Goal: Obtain resource: Download file/media

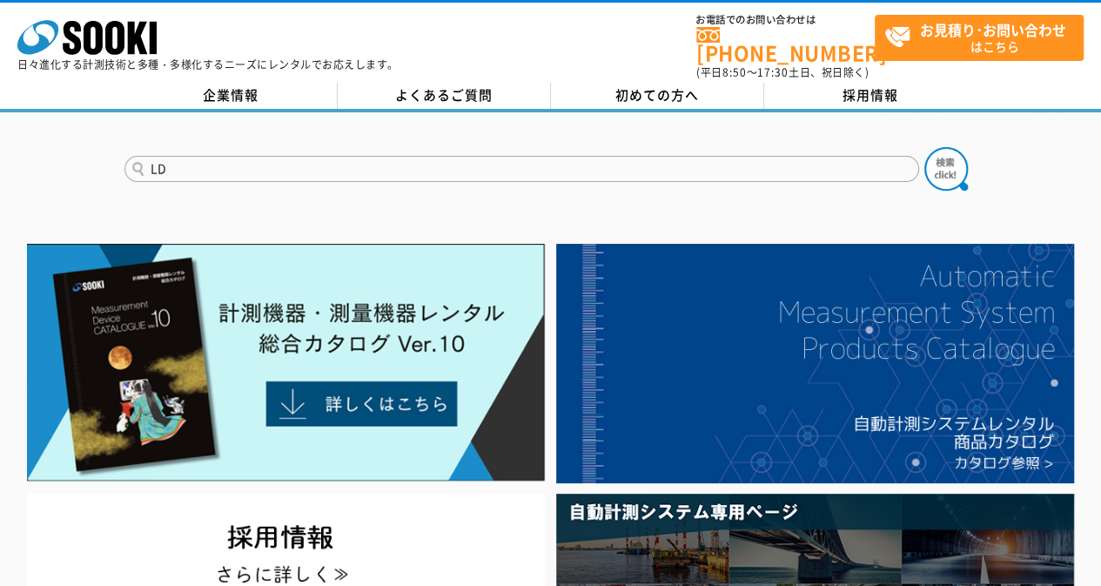
type input "LD"
click at [924, 147] on button at bounding box center [946, 169] width 44 height 44
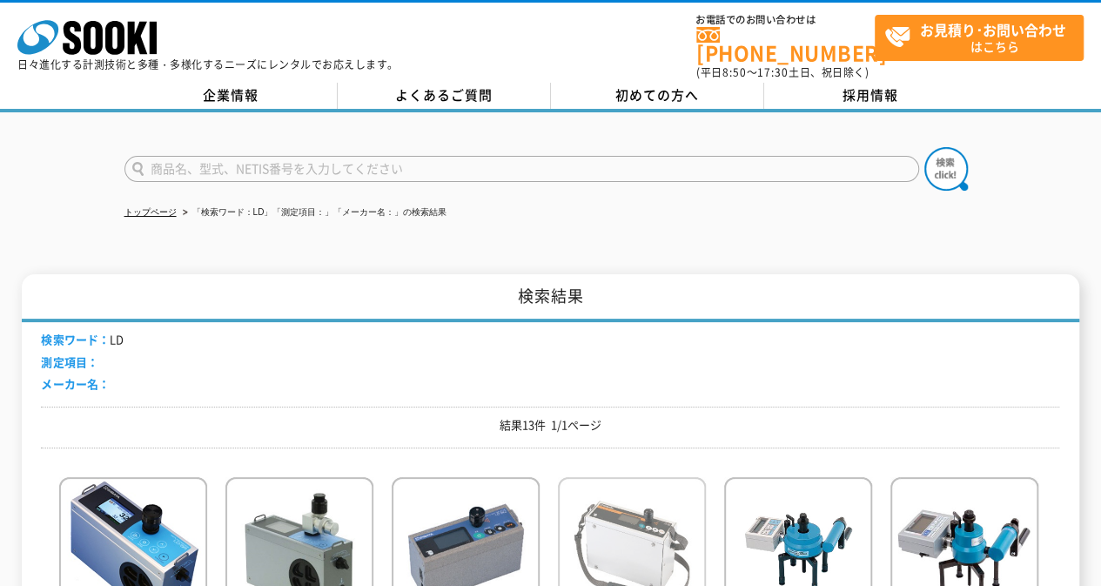
scroll to position [261, 0]
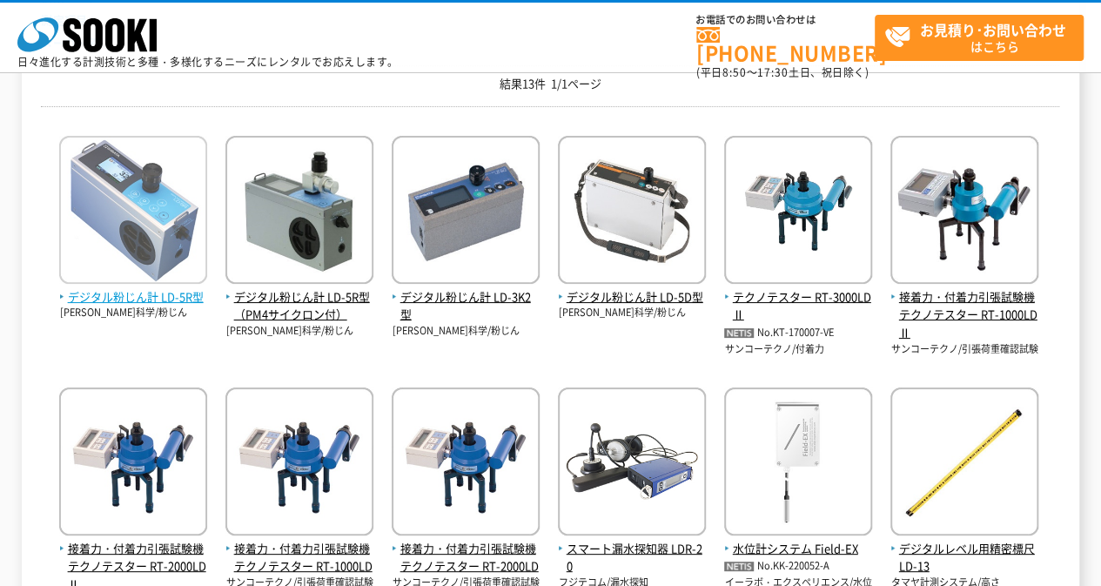
click at [136, 295] on span "デジタル粉じん計 LD-5R型" at bounding box center [133, 297] width 148 height 18
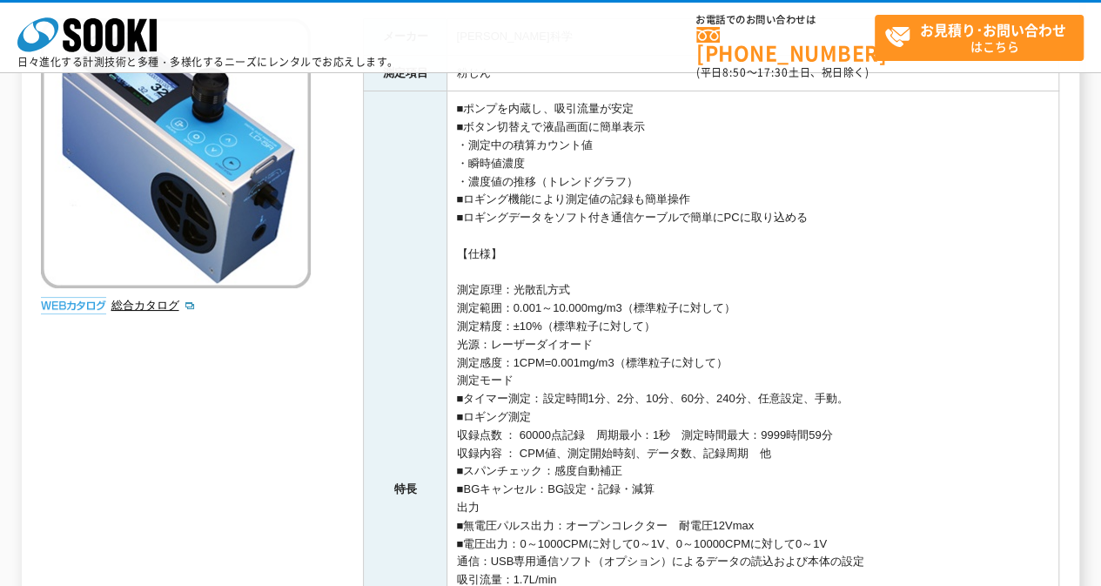
scroll to position [696, 0]
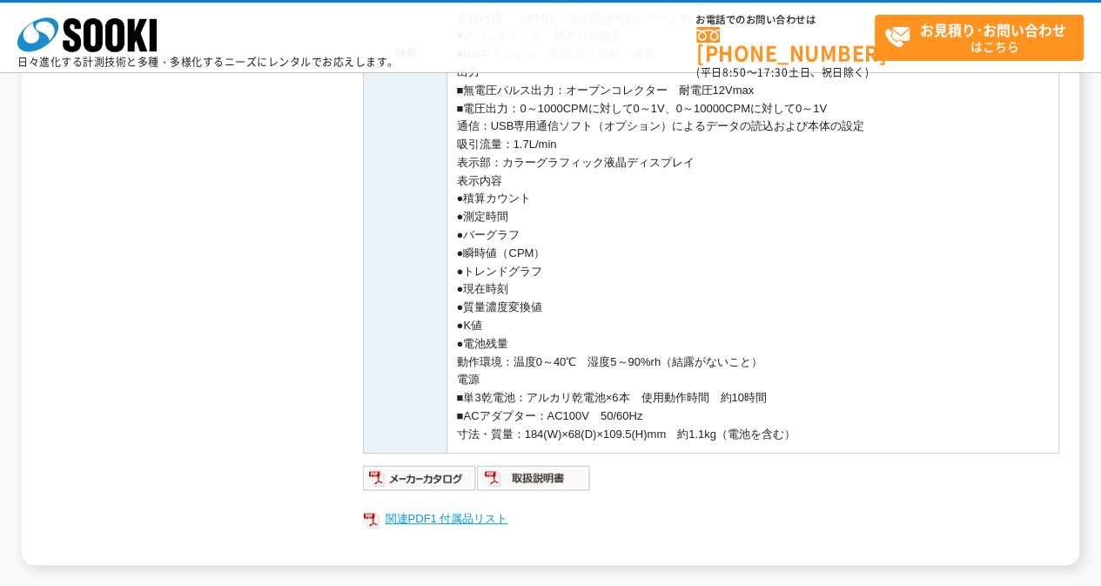
click at [446, 511] on link "関連PDF1 付属品リスト" at bounding box center [711, 518] width 696 height 23
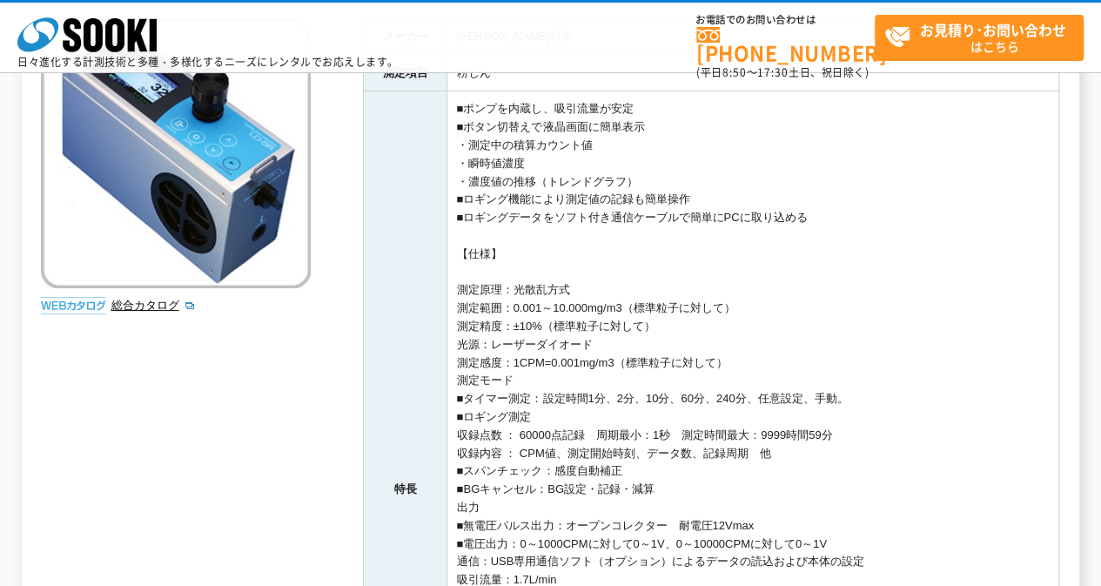
scroll to position [0, 0]
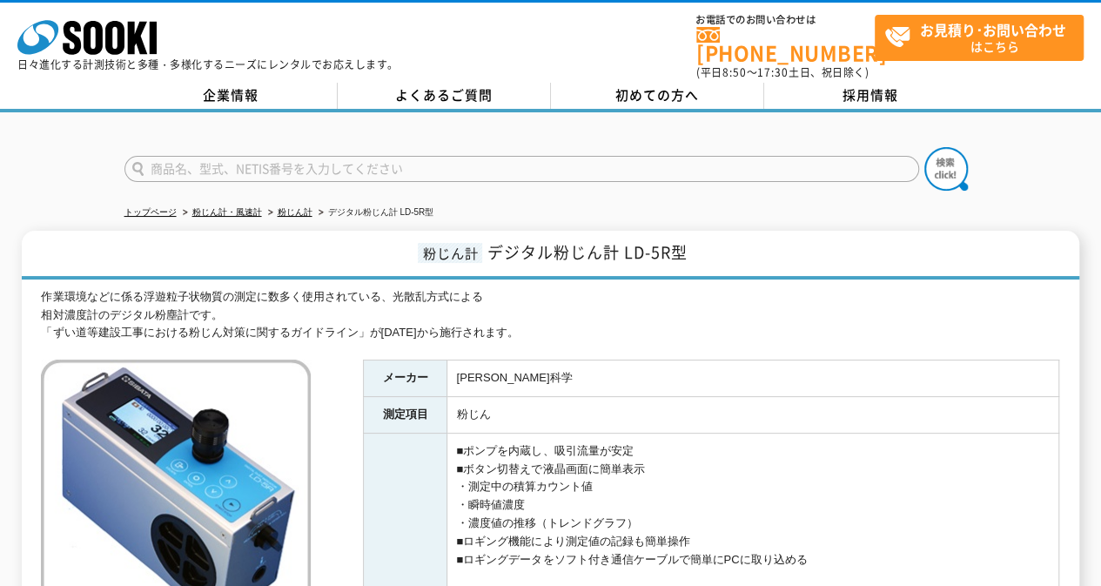
click at [448, 156] on input "text" at bounding box center [521, 169] width 795 height 26
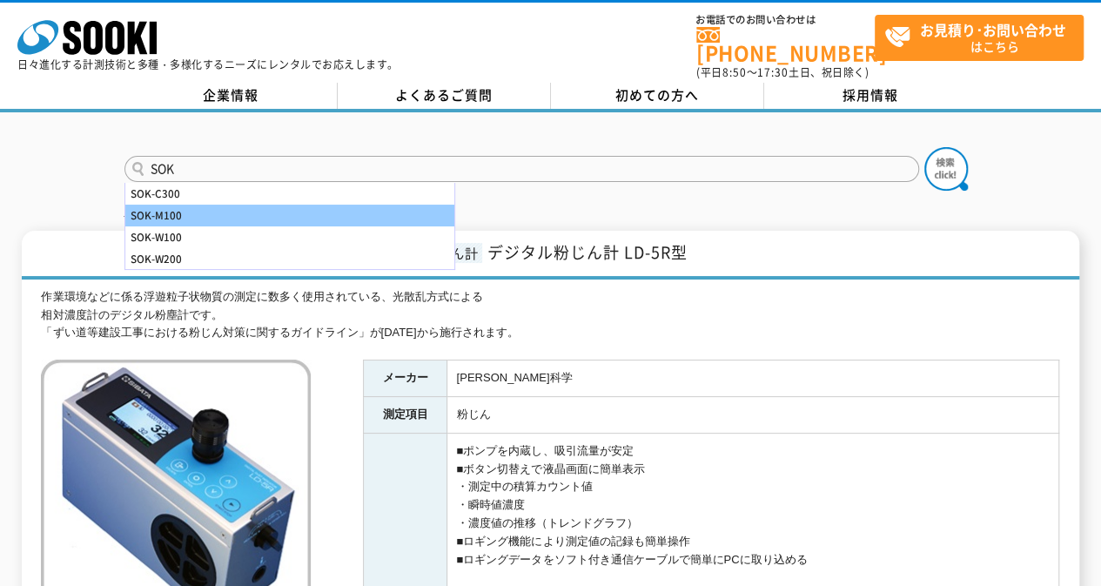
click at [442, 205] on div "SOK-M100" at bounding box center [289, 216] width 329 height 22
type input "SOK-M100"
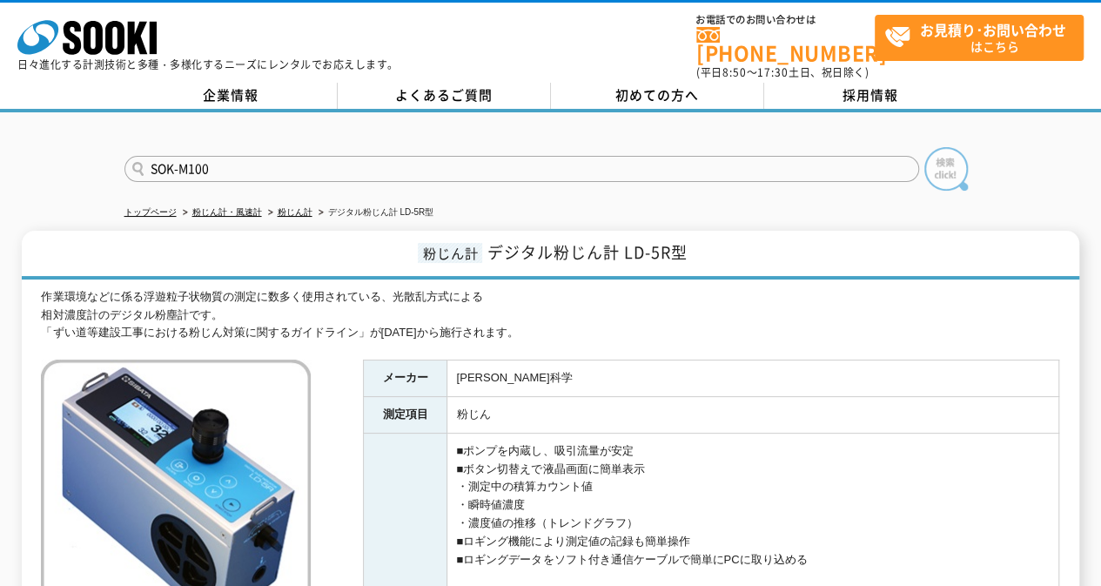
click at [957, 159] on img at bounding box center [946, 169] width 44 height 44
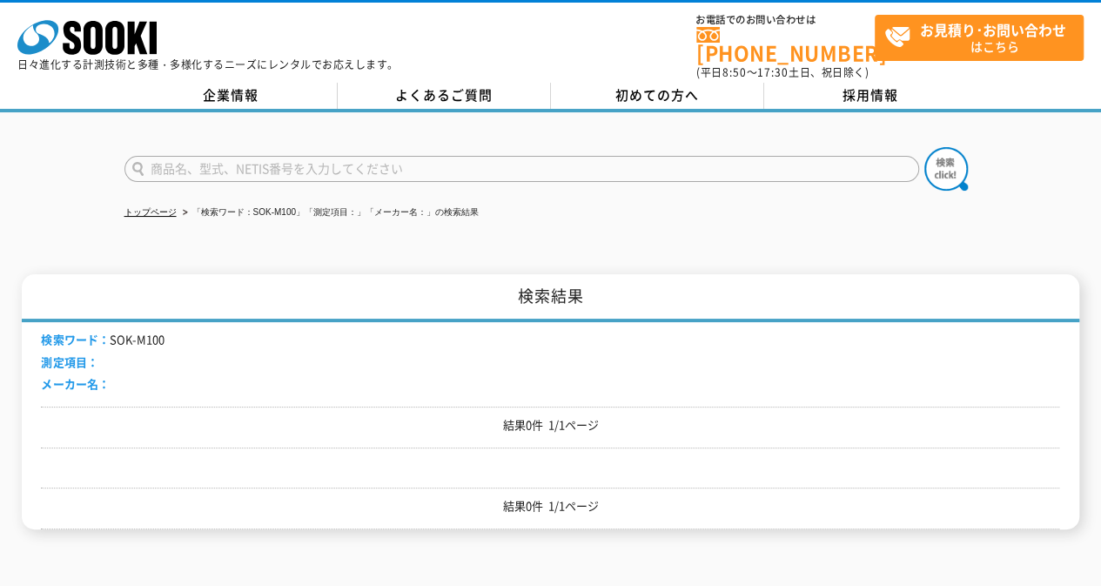
click at [443, 161] on input "text" at bounding box center [521, 169] width 795 height 26
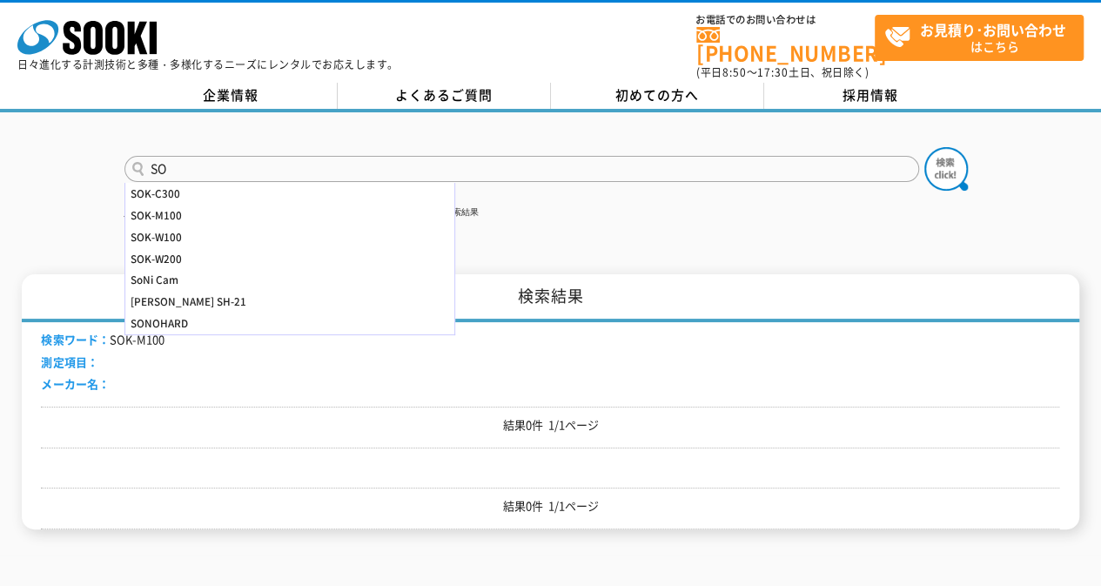
type input "S"
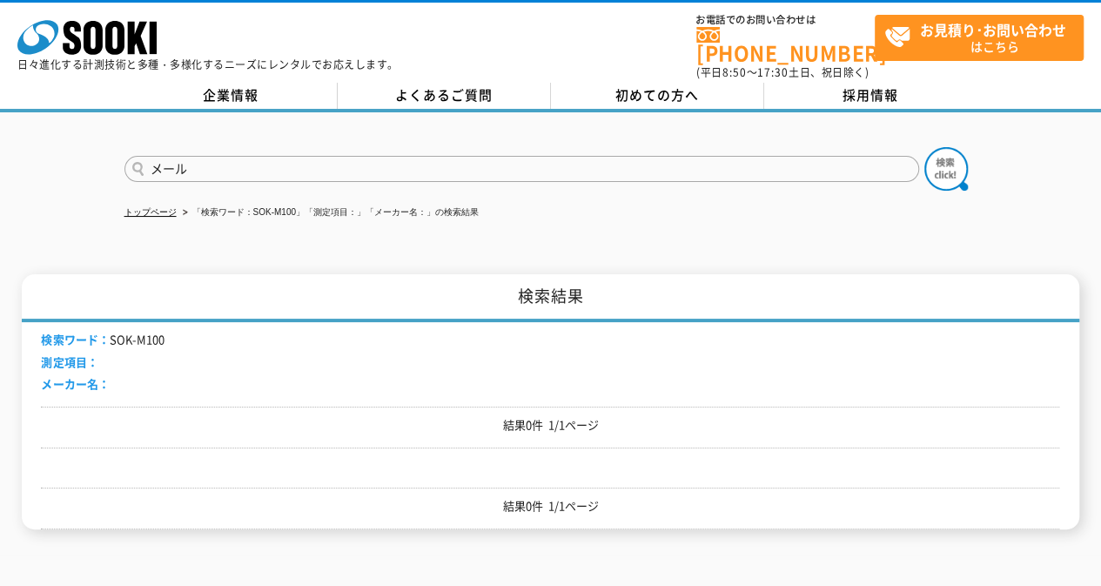
type input "メール"
click at [924, 147] on button at bounding box center [946, 169] width 44 height 44
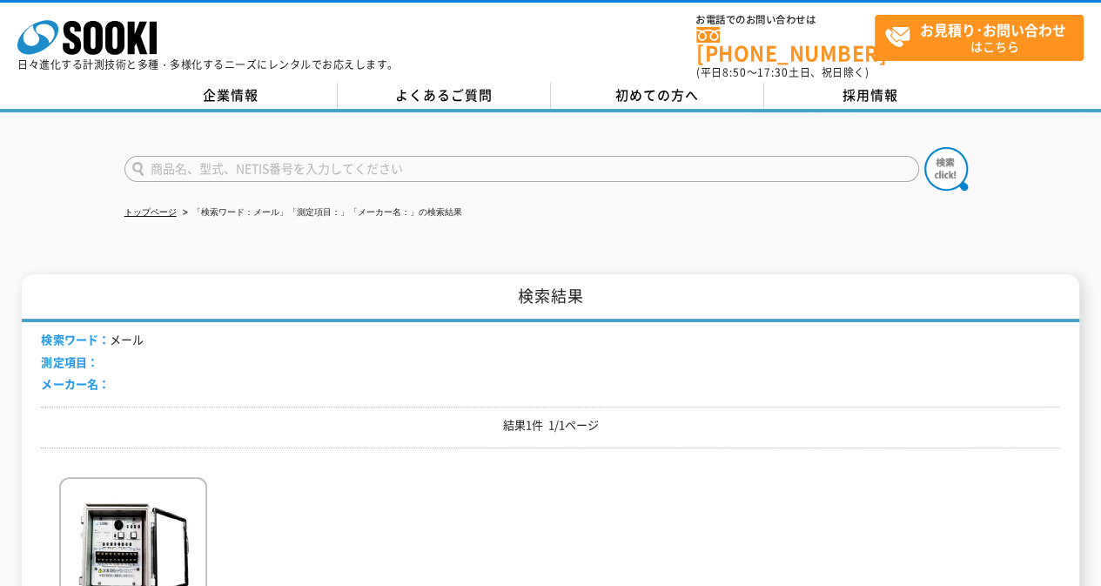
scroll to position [261, 0]
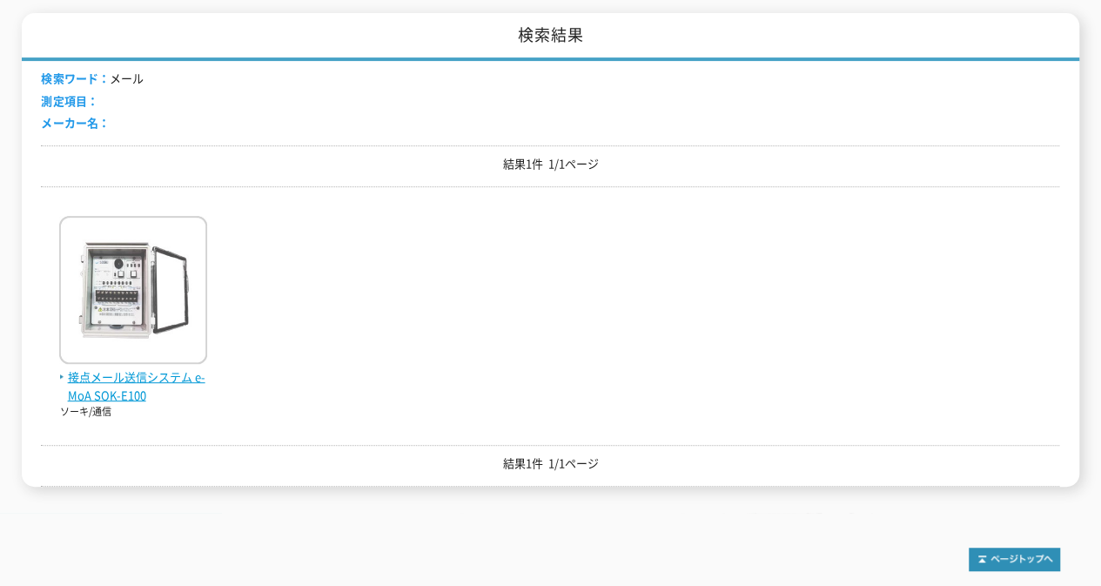
click at [119, 368] on span "接点メール送信システム e-MoA SOK-E100" at bounding box center [133, 386] width 148 height 37
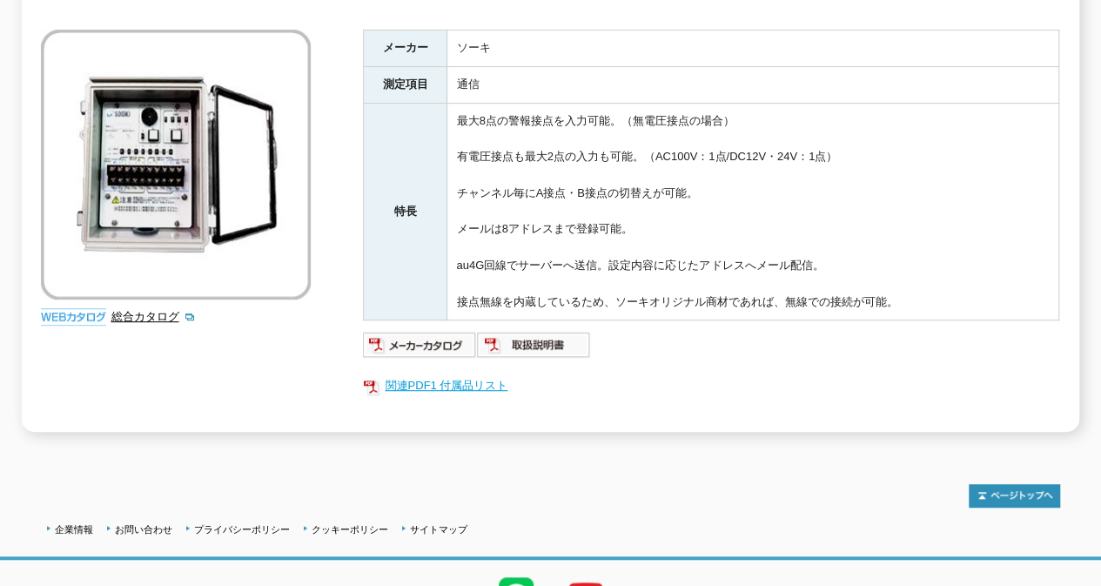
click at [447, 374] on link "関連PDF1 付属品リスト" at bounding box center [711, 385] width 696 height 23
click at [665, 366] on ul "関連PDF1 付属品リスト" at bounding box center [711, 386] width 696 height 40
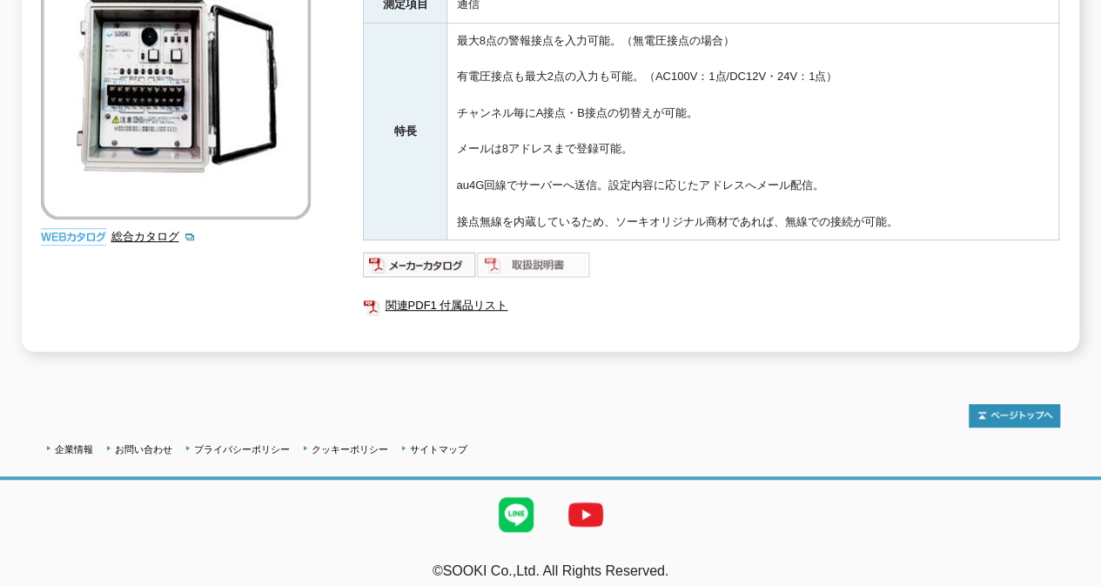
scroll to position [341, 0]
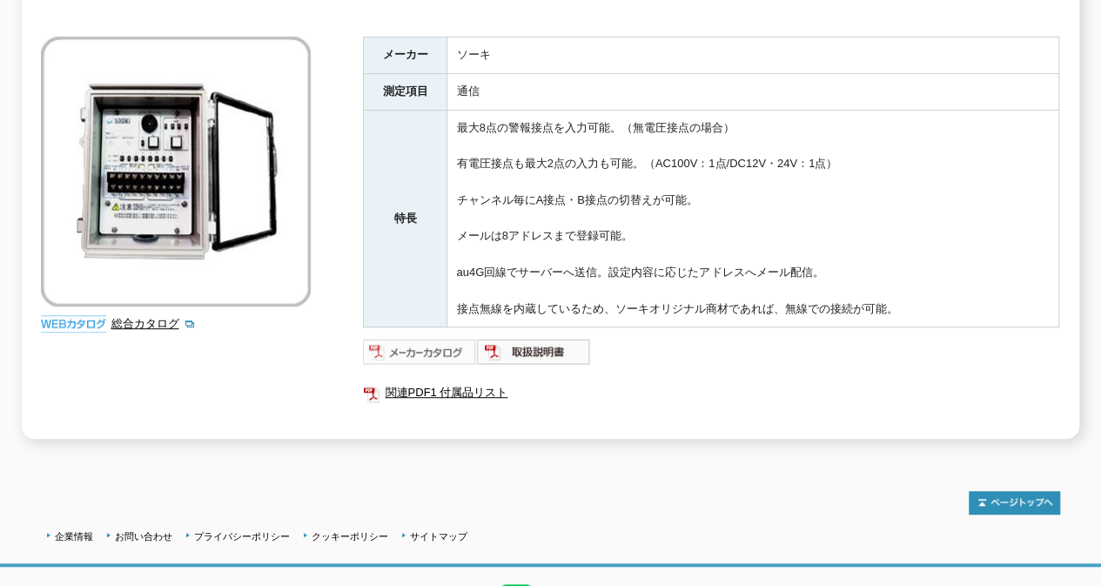
click at [421, 338] on img at bounding box center [420, 352] width 114 height 28
click at [662, 381] on link "関連PDF1 付属品リスト" at bounding box center [711, 392] width 696 height 23
